Goal: Task Accomplishment & Management: Use online tool/utility

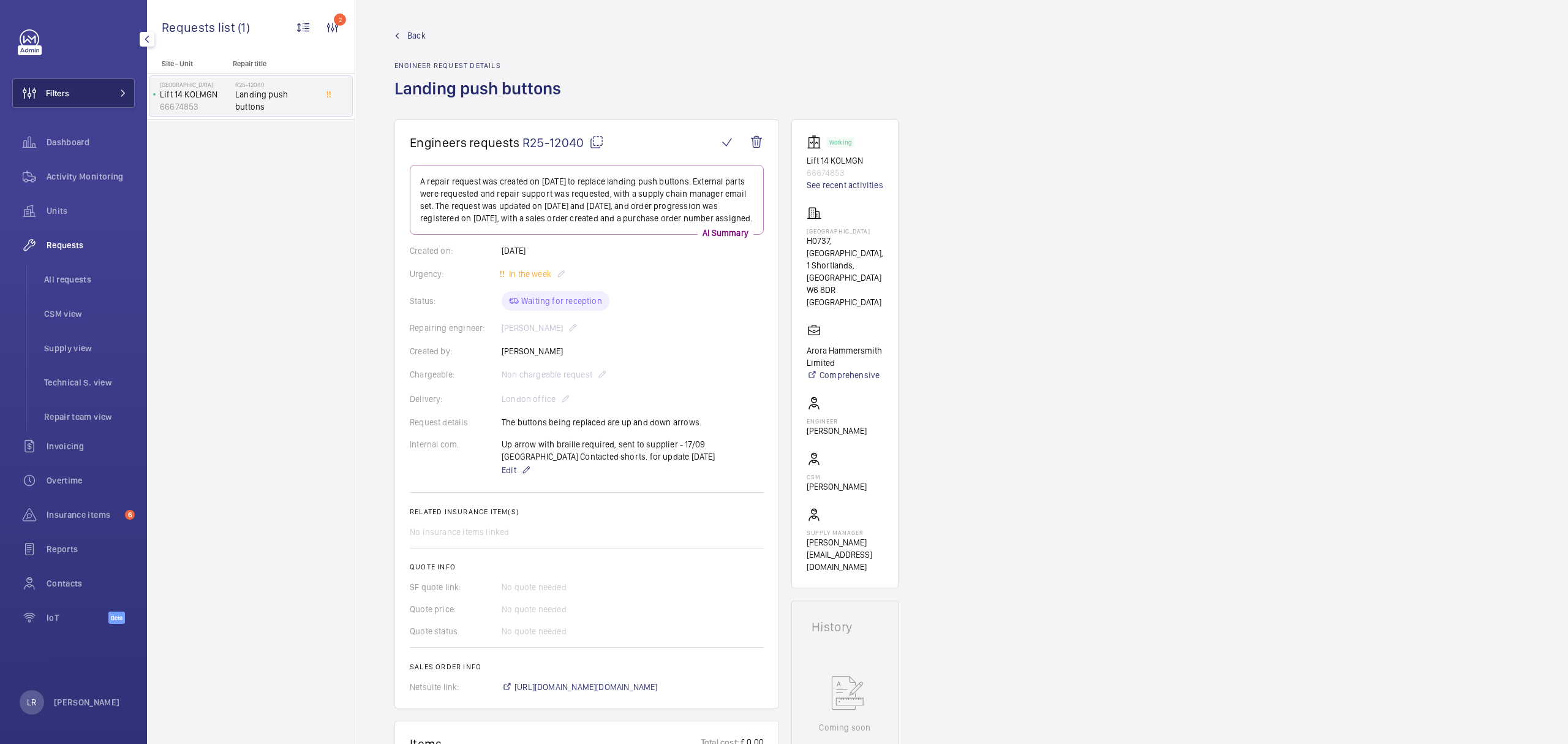
click at [64, 88] on span "Filters" at bounding box center [58, 93] width 24 height 12
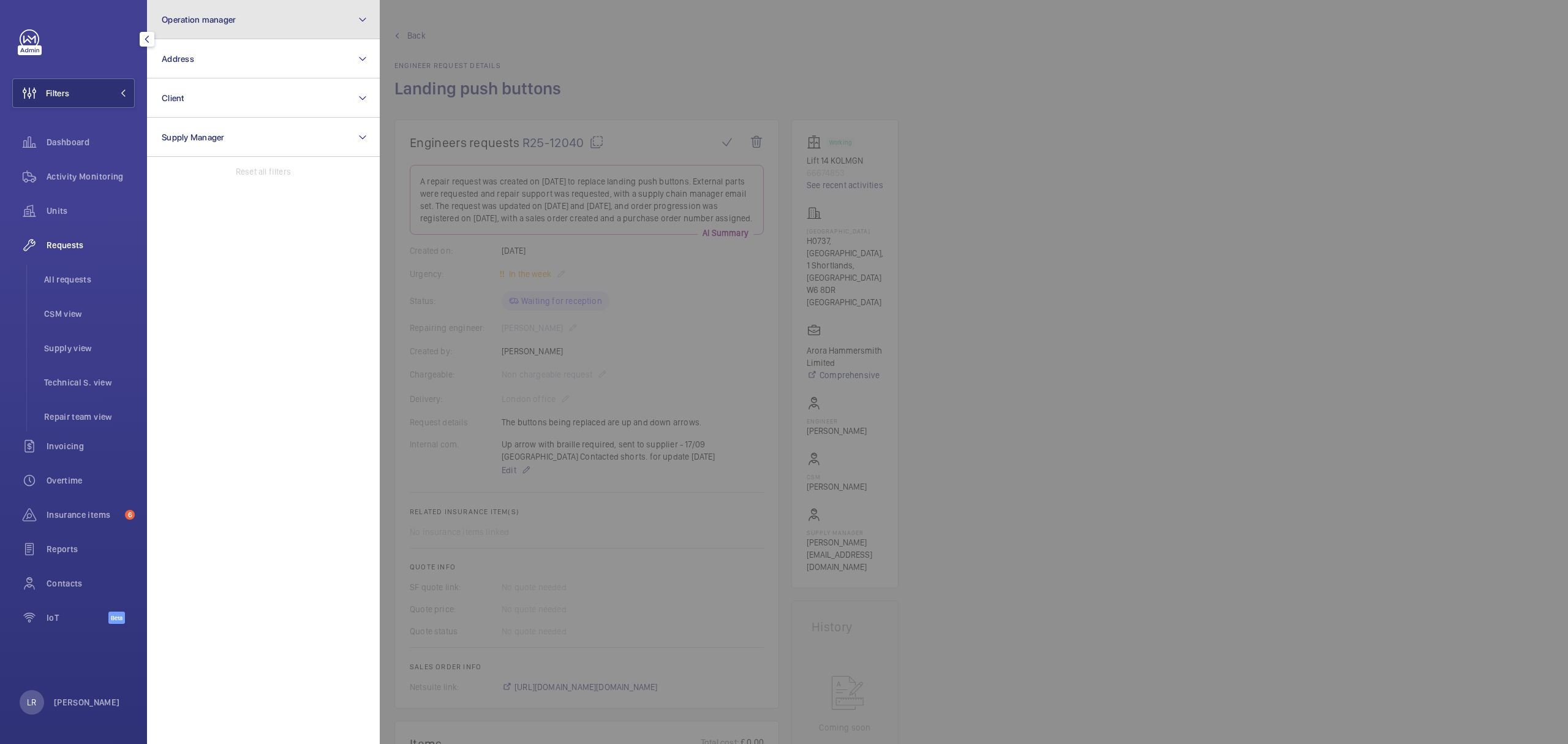
click at [178, 25] on button "Operation manager" at bounding box center [263, 19] width 233 height 39
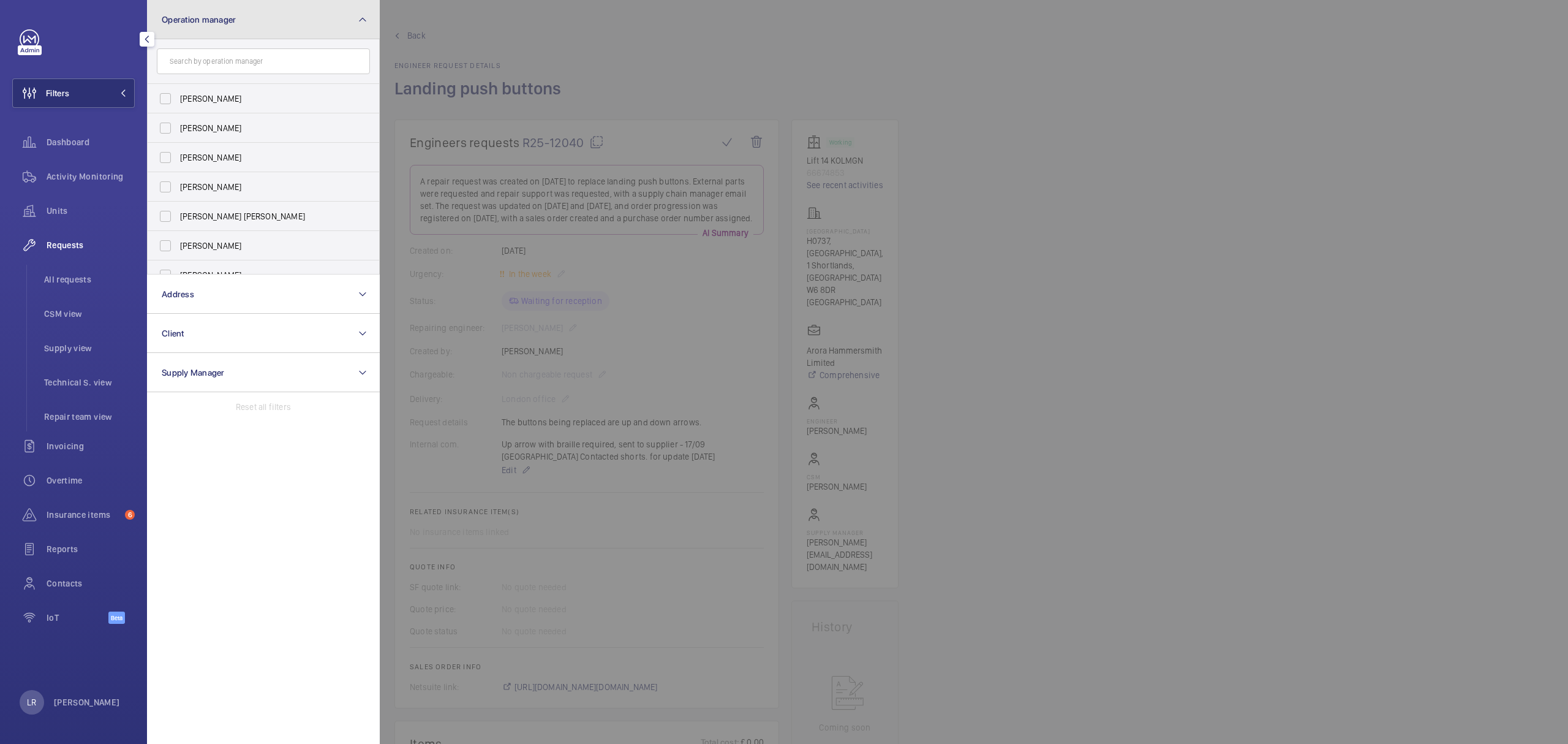
click at [241, 32] on button "Operation manager" at bounding box center [263, 19] width 233 height 39
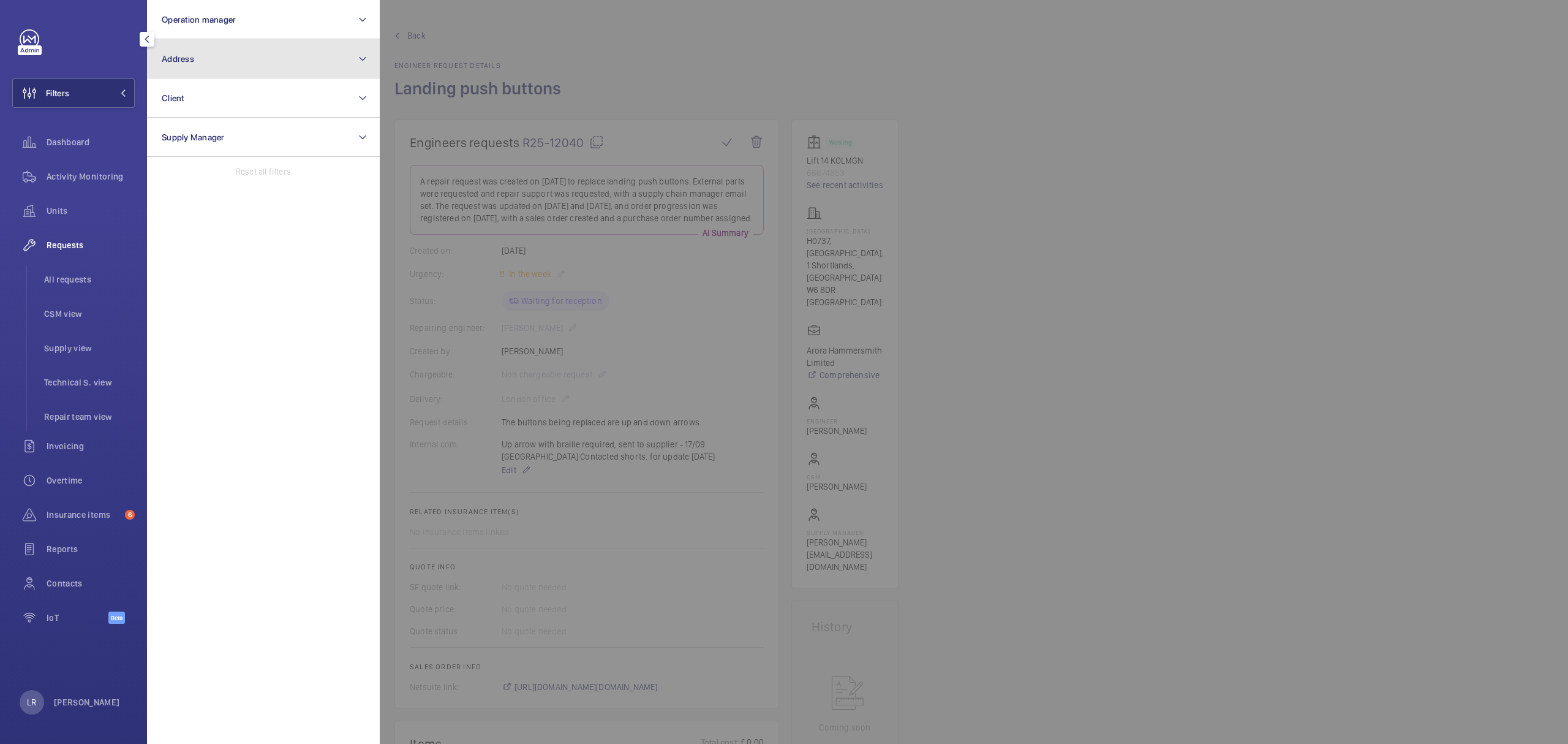
click at [240, 50] on button "Address" at bounding box center [263, 58] width 233 height 39
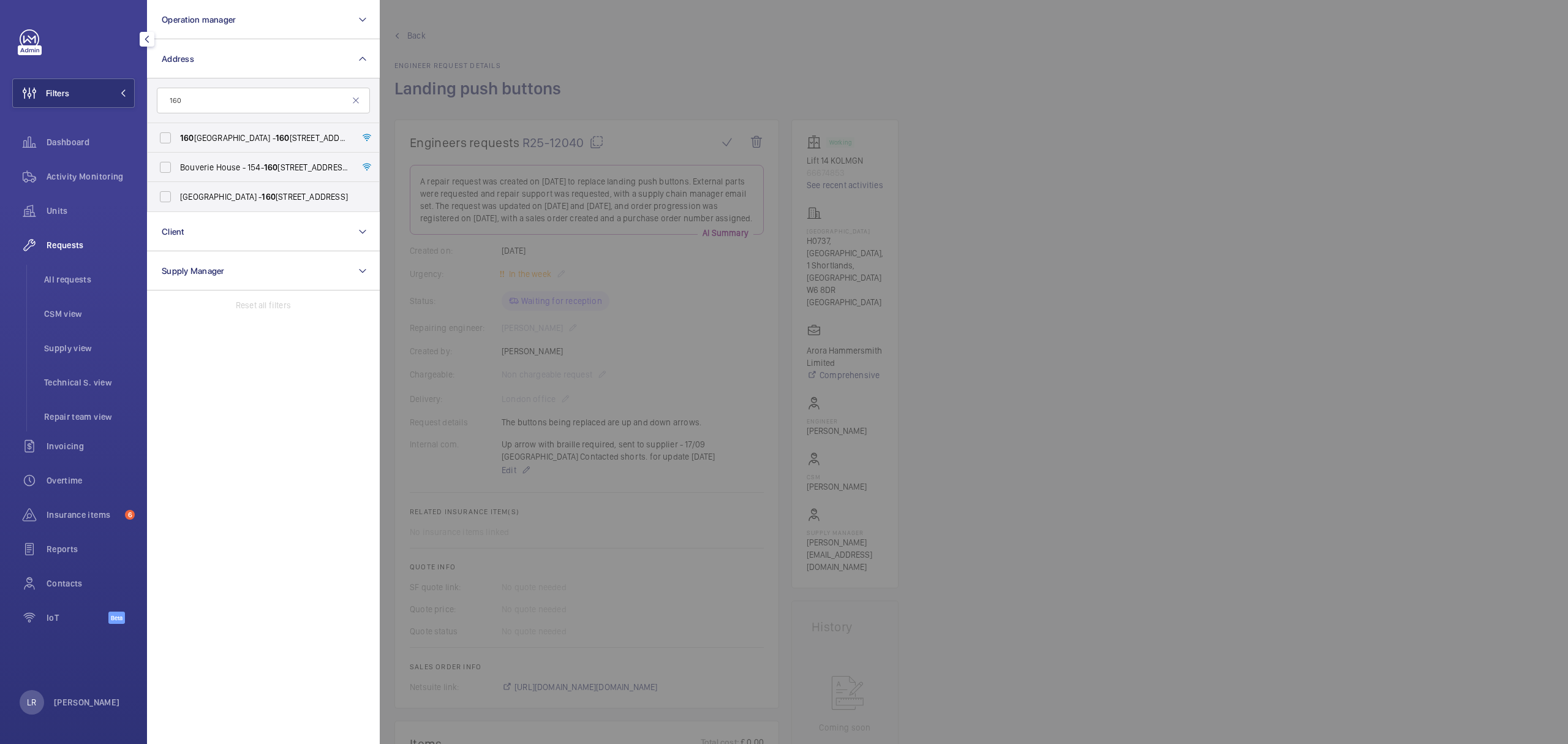
click at [274, 94] on input "160" at bounding box center [263, 100] width 213 height 26
type input "160"
click at [258, 133] on span "[STREET_ADDRESS] - [STREET_ADDRESS]" at bounding box center [264, 138] width 168 height 12
click at [178, 133] on input "[STREET_ADDRESS] - [STREET_ADDRESS]" at bounding box center [165, 138] width 25 height 25
checkbox input "true"
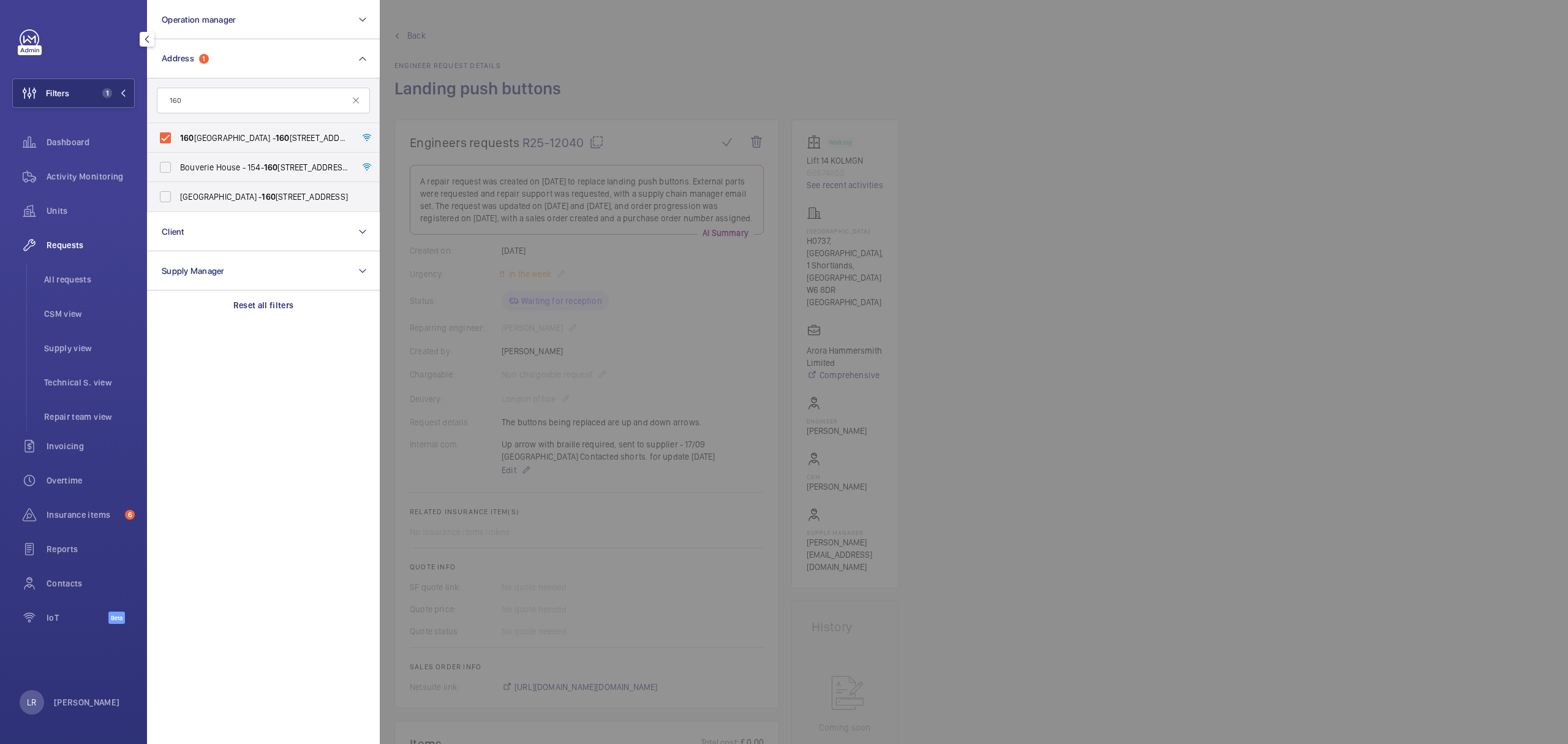
click at [534, 118] on div at bounding box center [1164, 372] width 1568 height 744
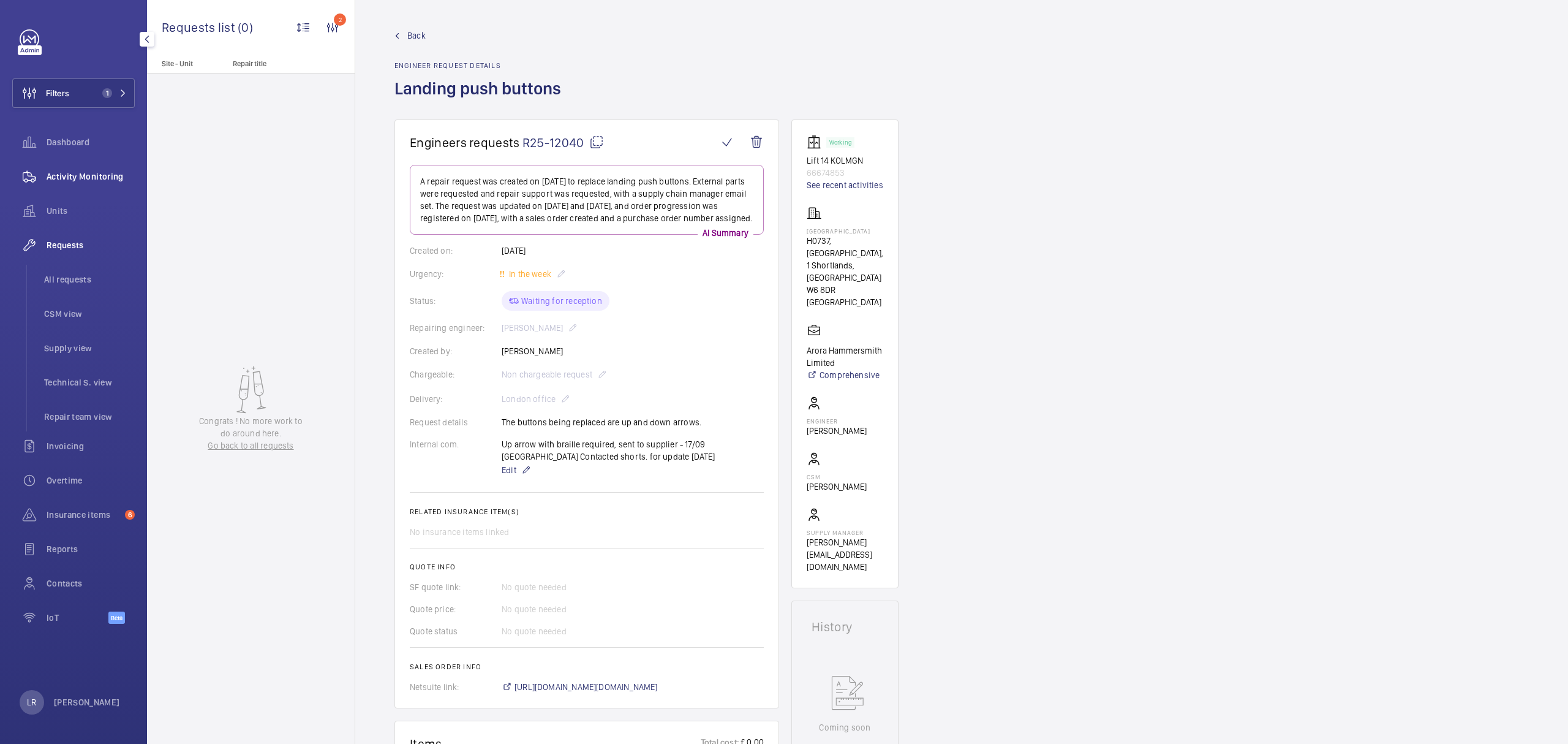
click at [113, 180] on span "Activity Monitoring" at bounding box center [90, 177] width 88 height 12
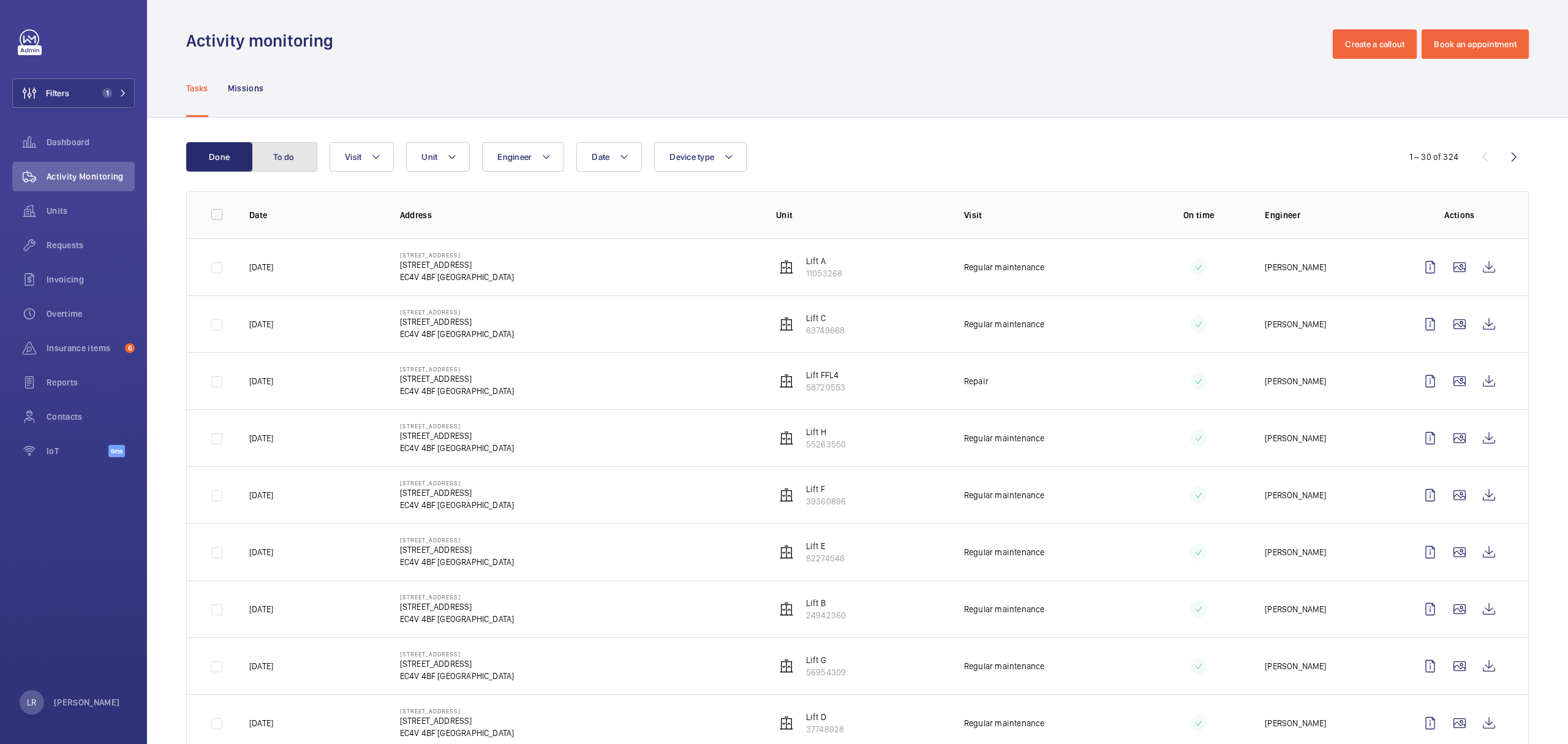
click at [307, 162] on button "To do" at bounding box center [284, 156] width 66 height 29
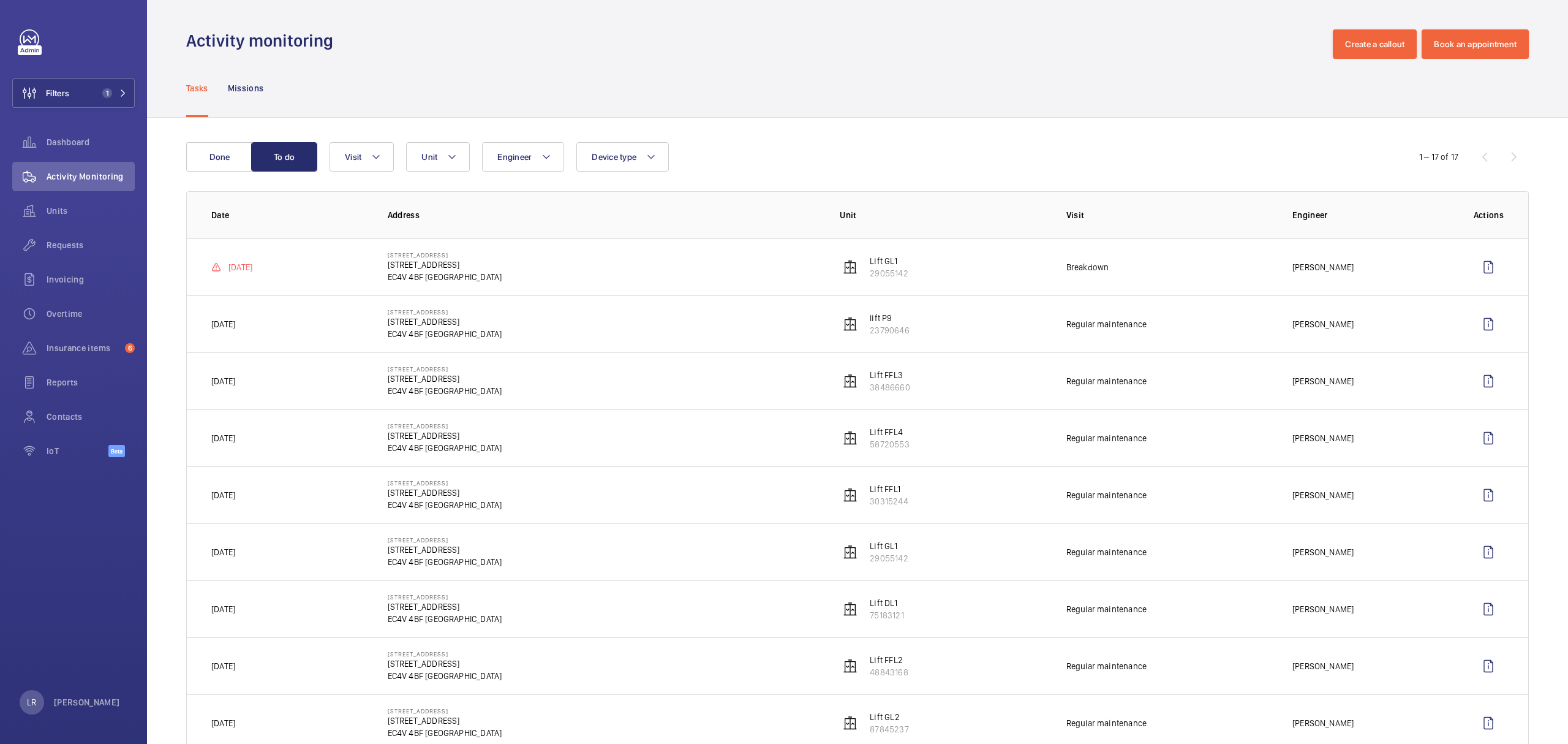
click at [1076, 579] on td "Regular maintenance" at bounding box center [1159, 552] width 226 height 57
